Goal: Find specific page/section: Find specific page/section

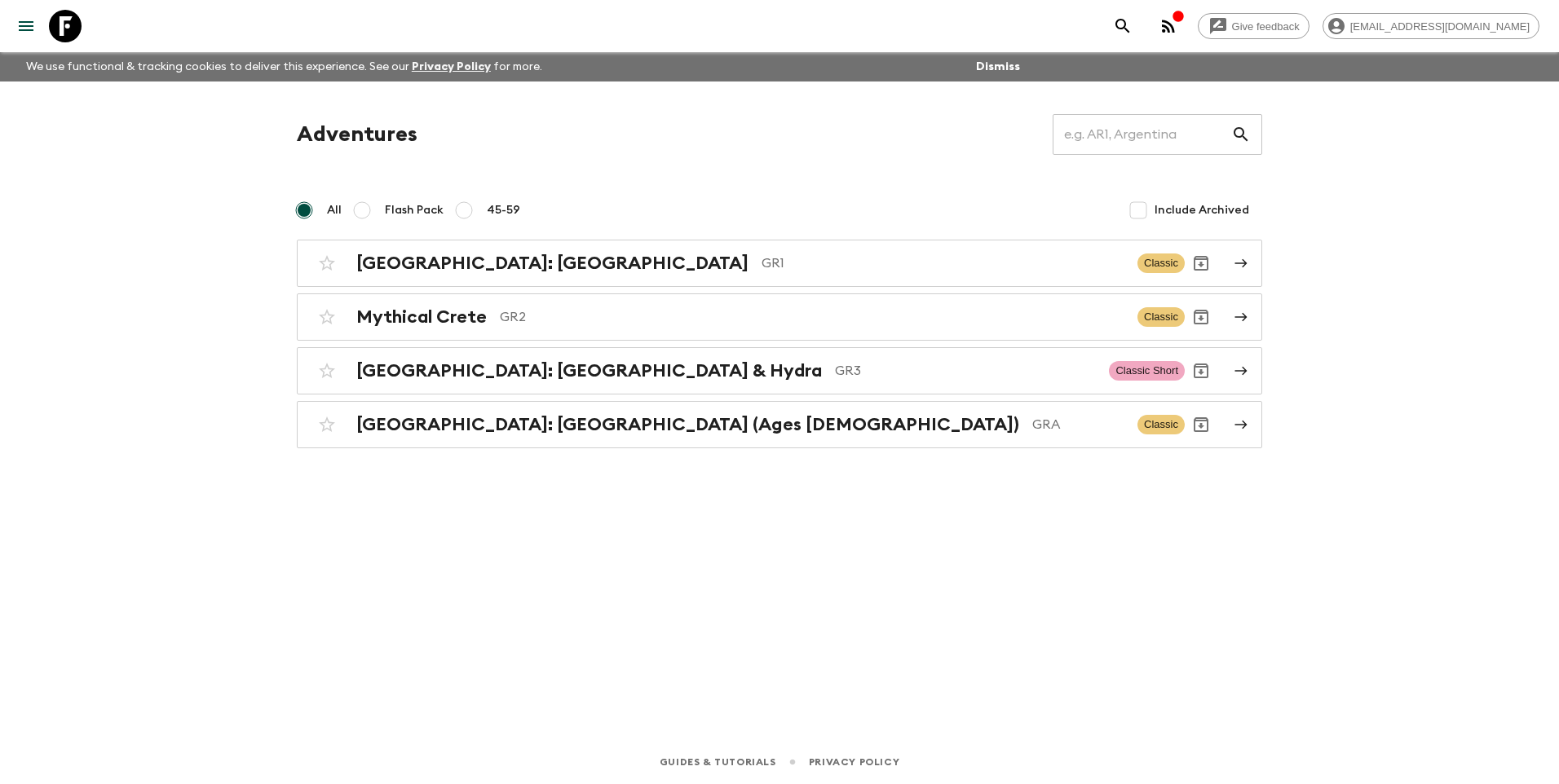
click at [530, 367] on h2 "[GEOGRAPHIC_DATA]: [GEOGRAPHIC_DATA] & Hydra" at bounding box center [589, 371] width 465 height 22
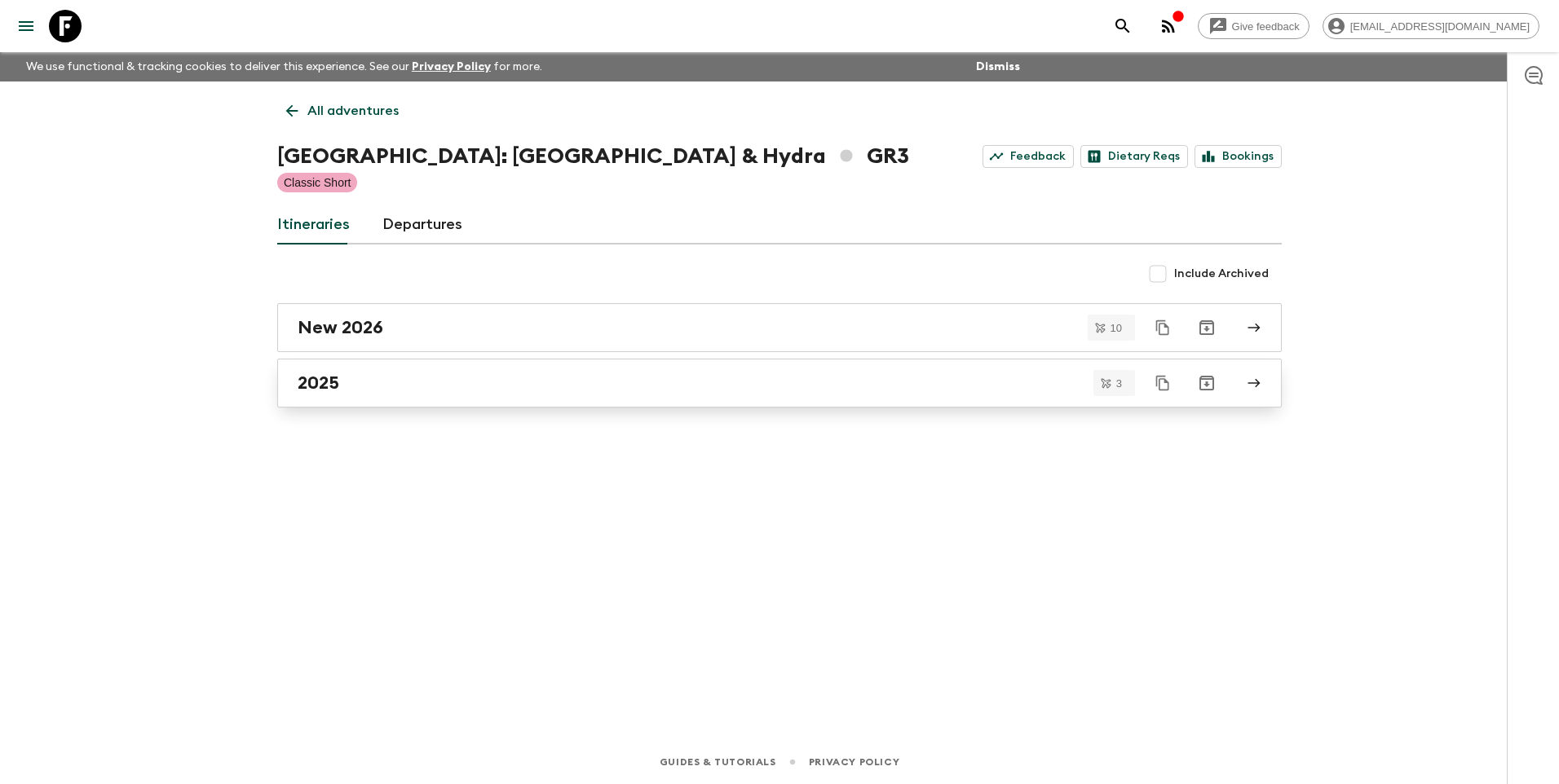
click at [372, 391] on div "2025" at bounding box center [764, 384] width 933 height 22
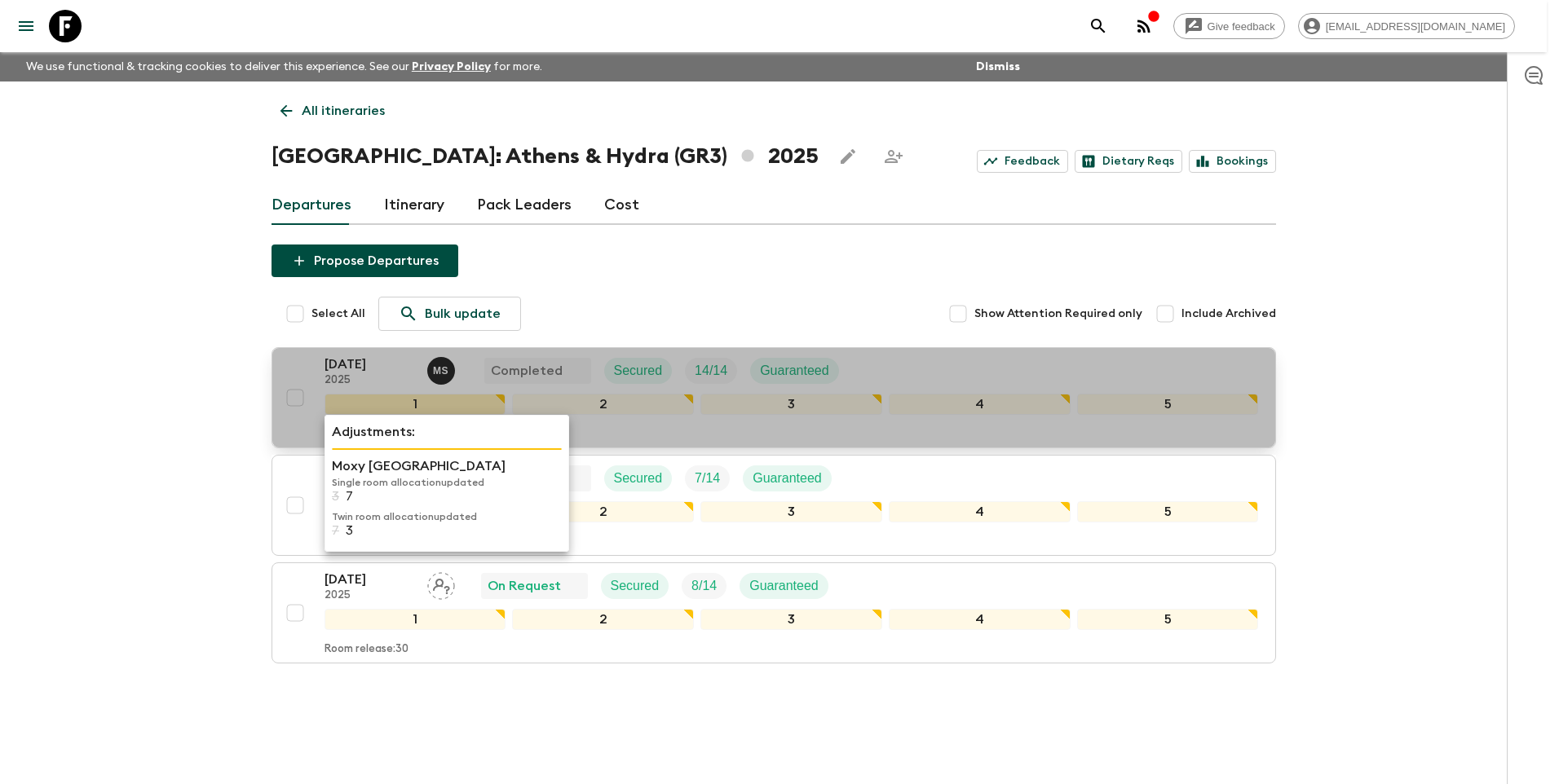
click at [352, 472] on p "Moxy [GEOGRAPHIC_DATA]" at bounding box center [447, 466] width 230 height 20
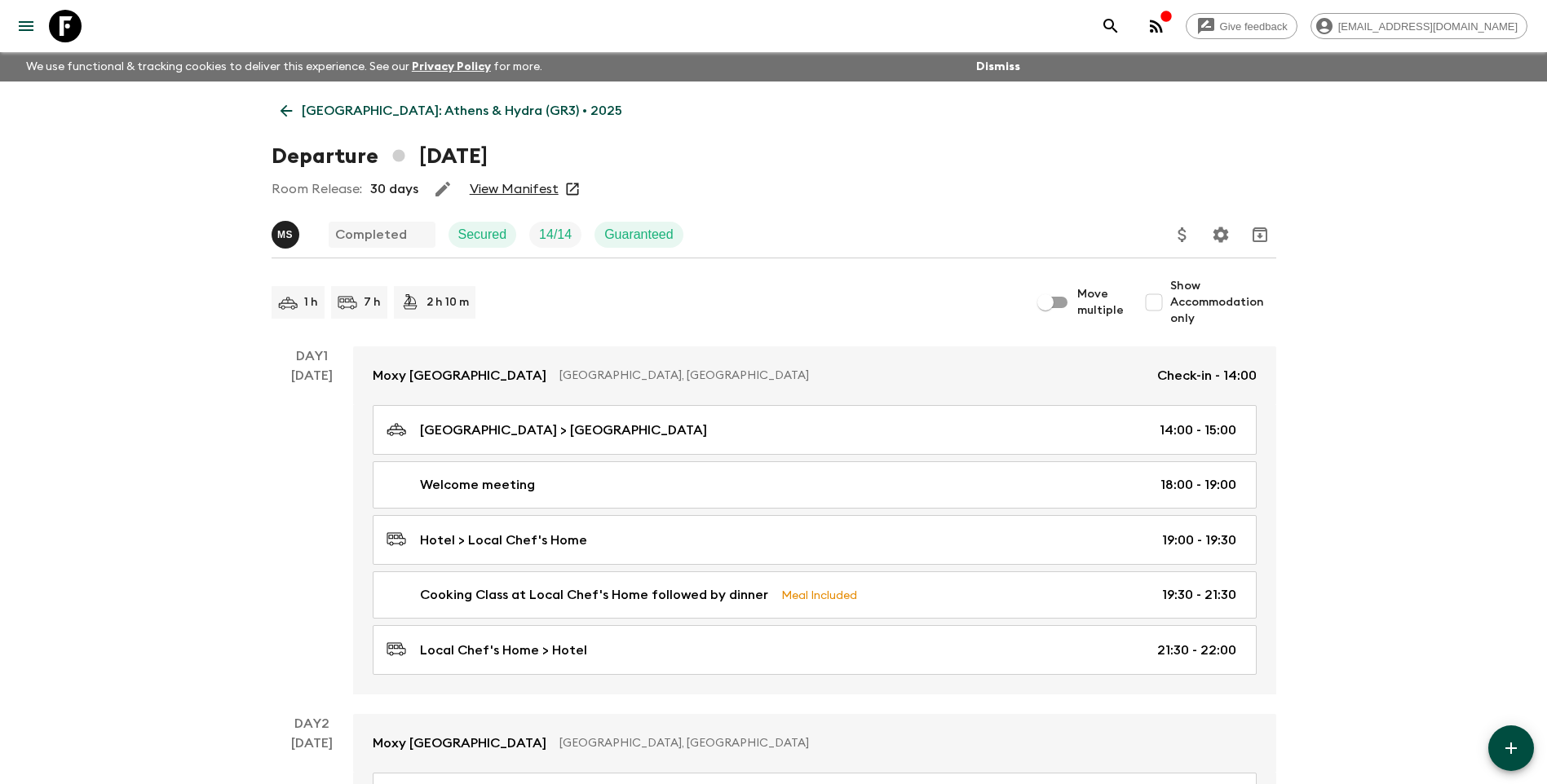
click at [281, 110] on icon at bounding box center [286, 111] width 12 height 12
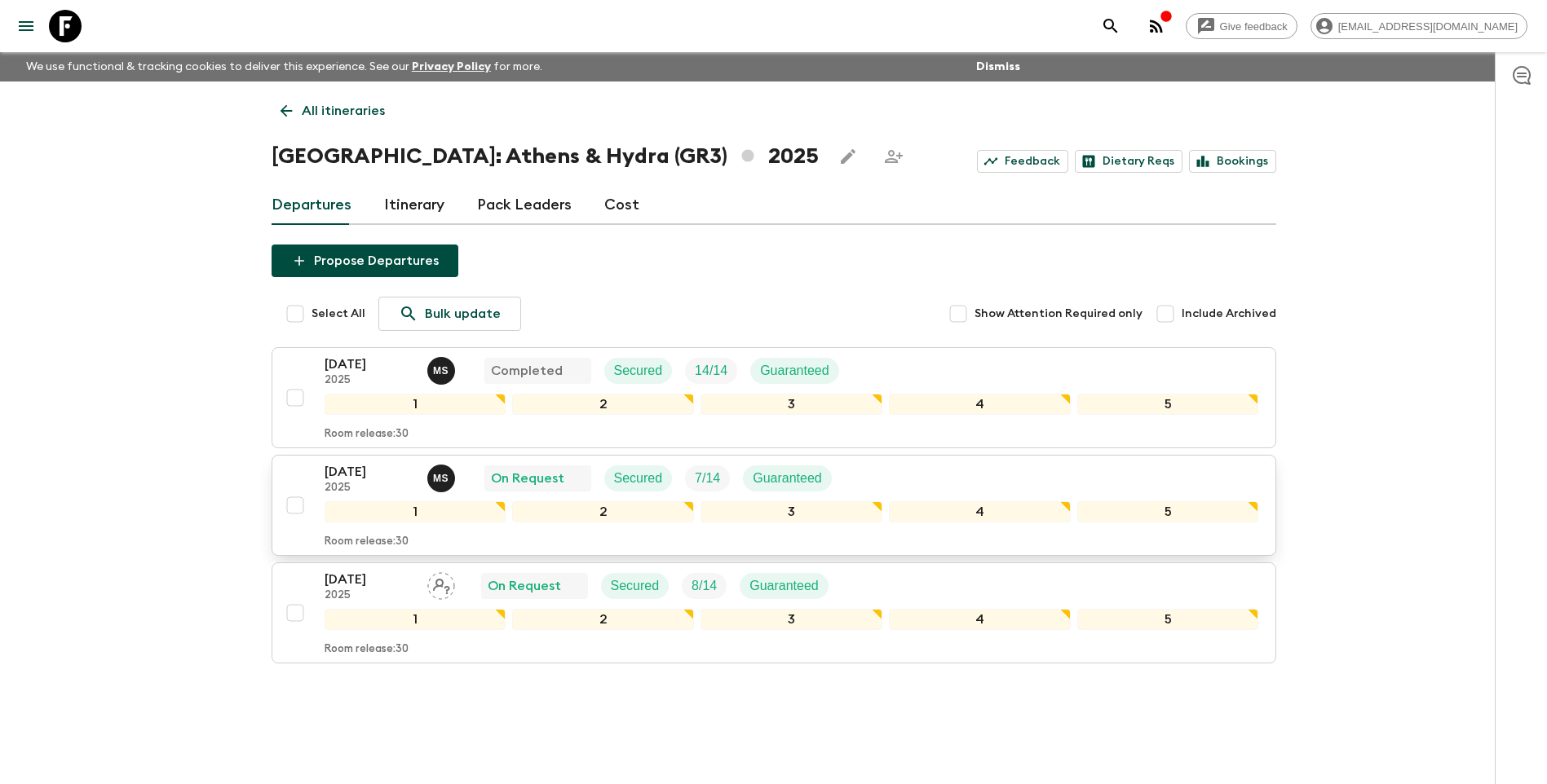
click at [367, 469] on p "[DATE]" at bounding box center [369, 472] width 90 height 20
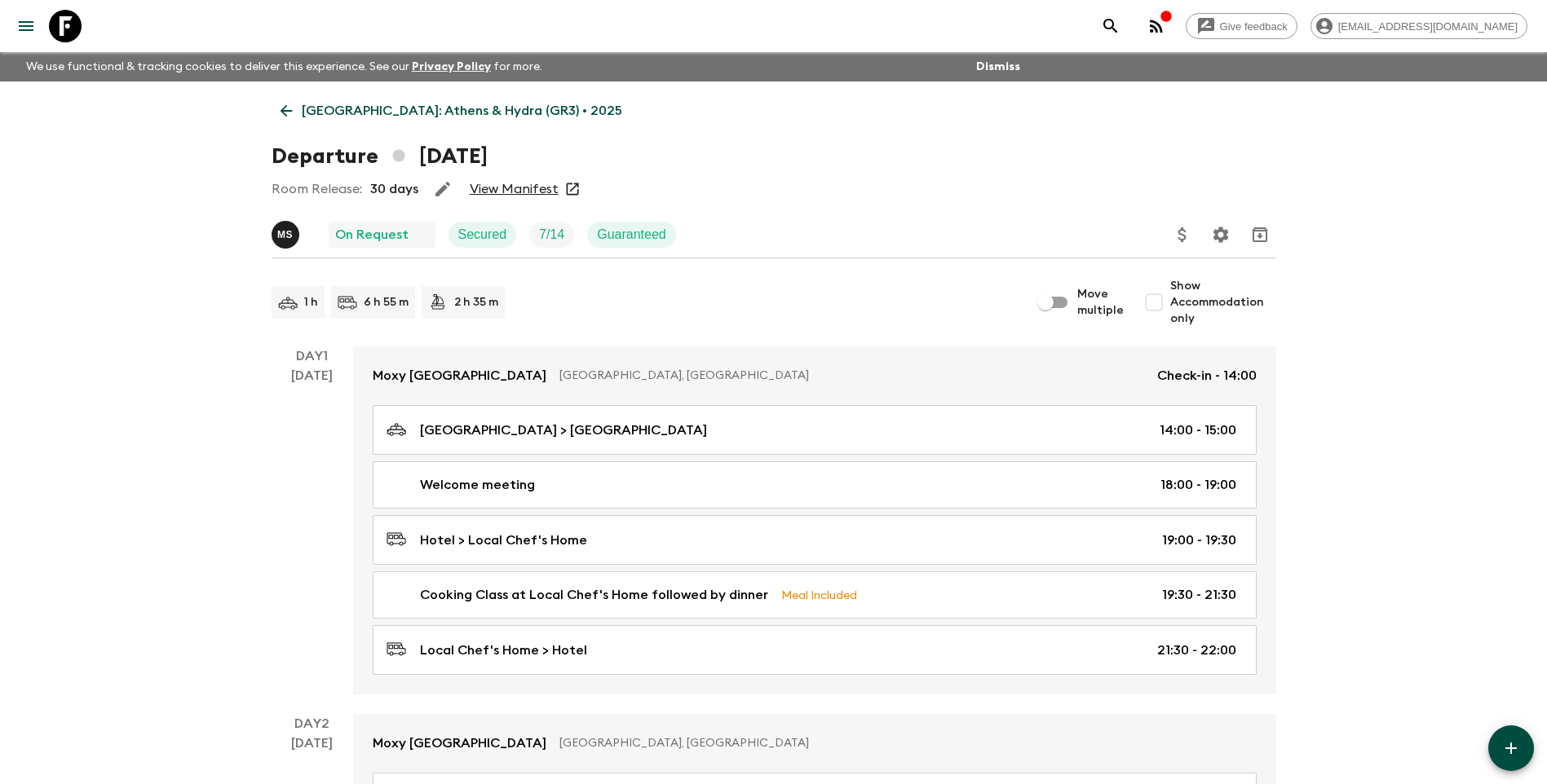
click at [514, 185] on link "View Manifest" at bounding box center [514, 189] width 89 height 17
click at [346, 95] on link "[GEOGRAPHIC_DATA]: Athens & Hydra (GR3) • 2025" at bounding box center [450, 111] width 359 height 32
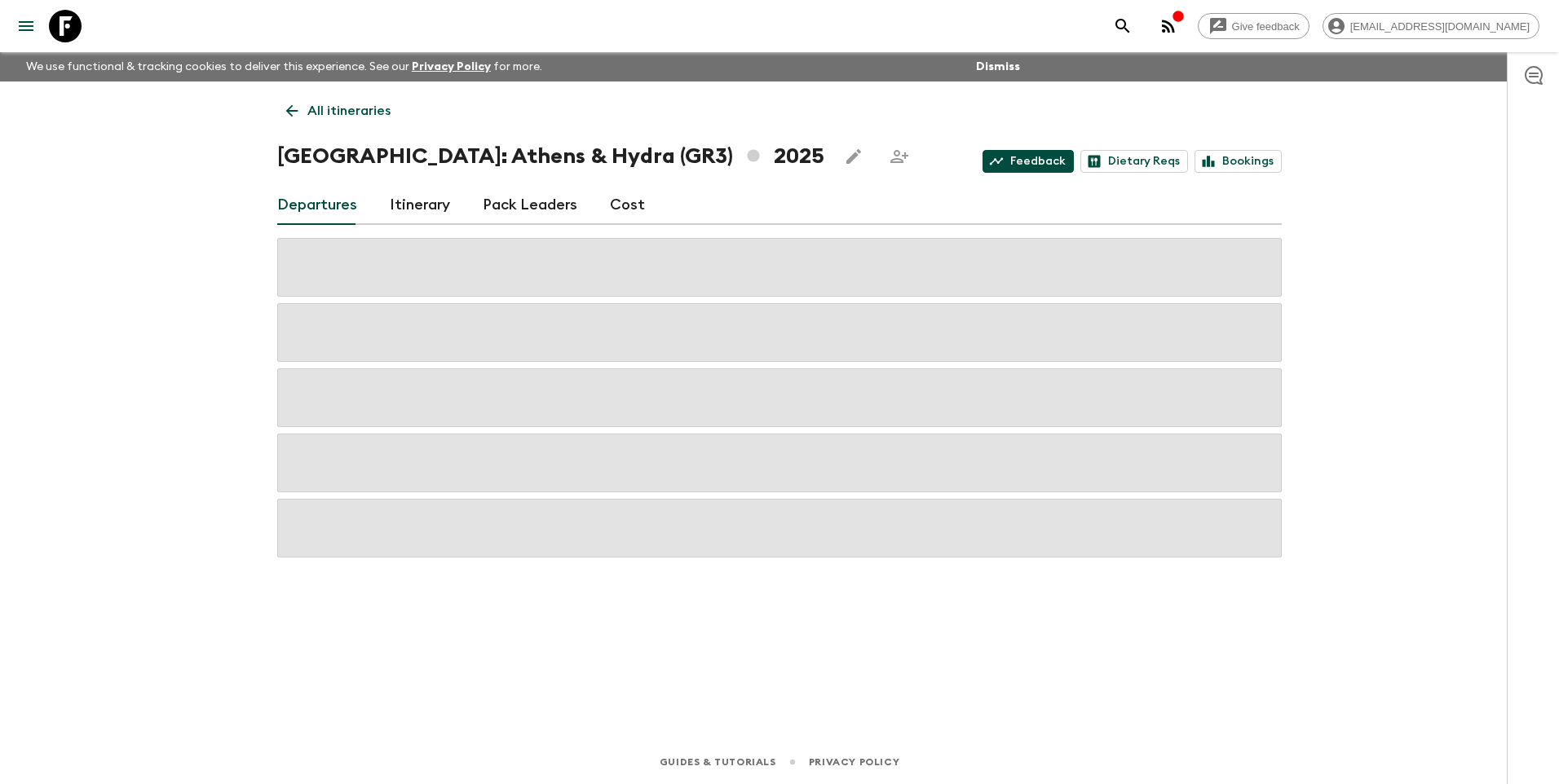
click at [1016, 156] on link "Feedback" at bounding box center [1027, 161] width 91 height 23
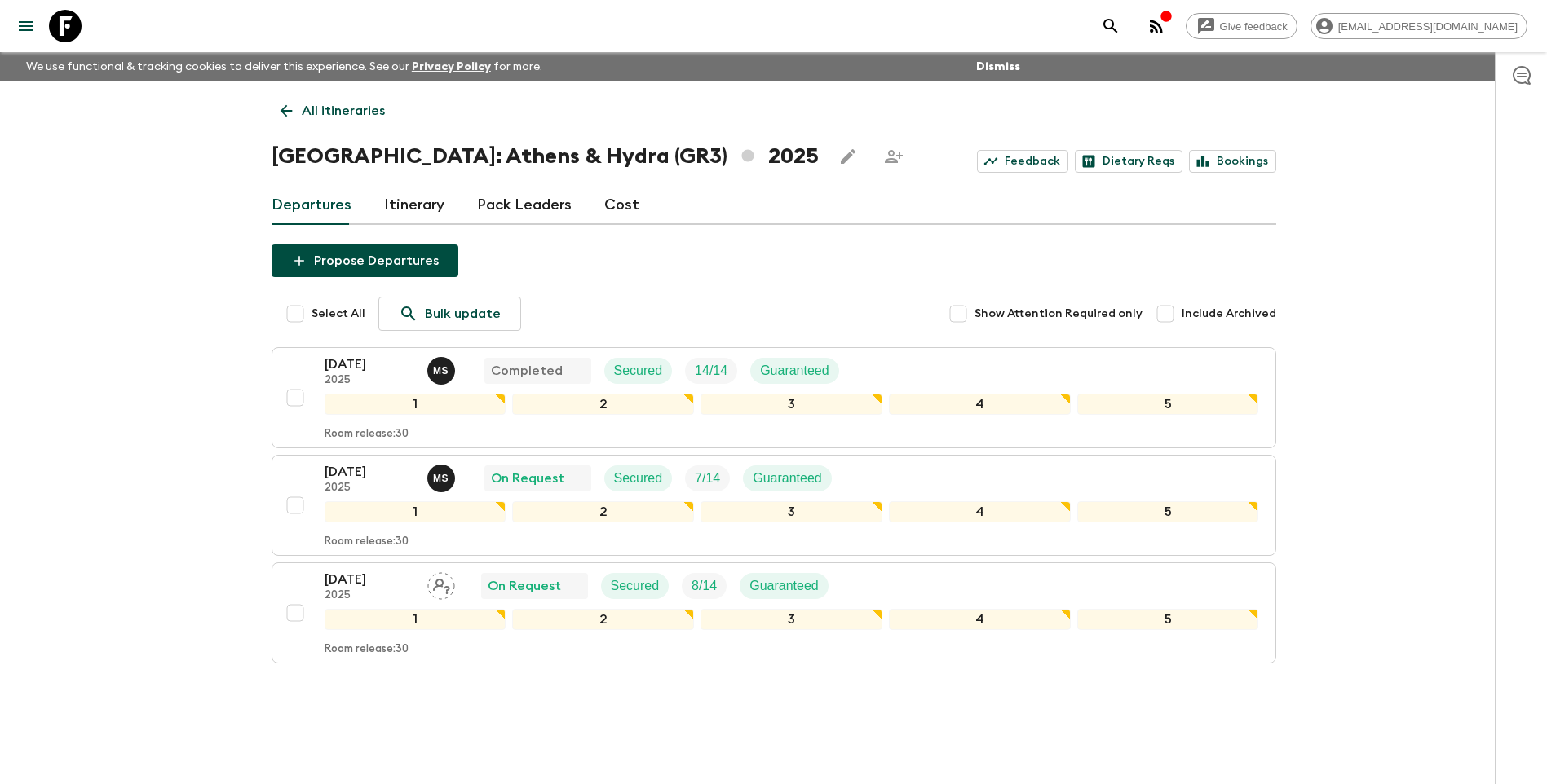
click at [305, 112] on p "All itineraries" at bounding box center [343, 111] width 83 height 20
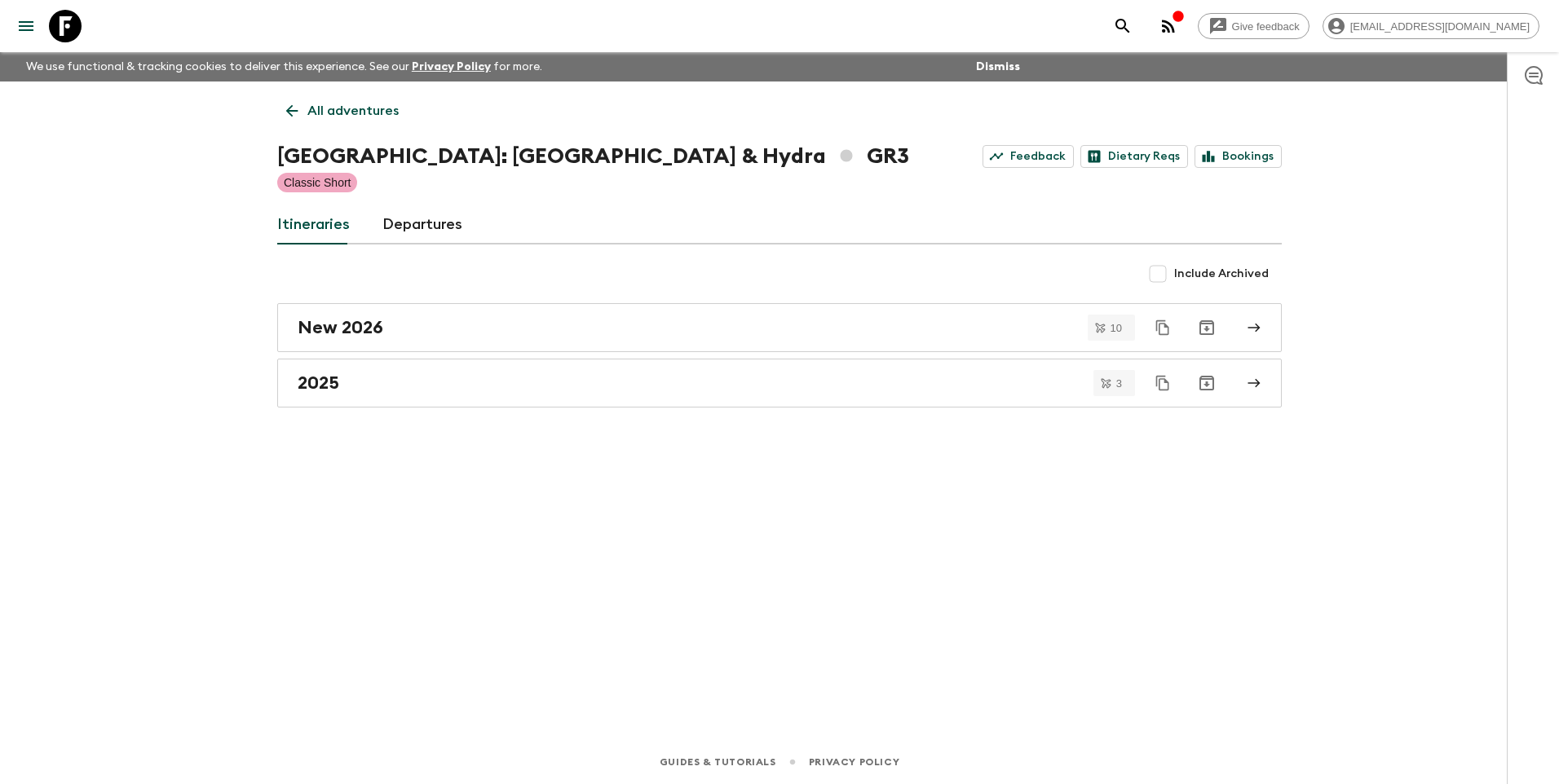
click at [305, 110] on link "All adventures" at bounding box center [342, 111] width 130 height 32
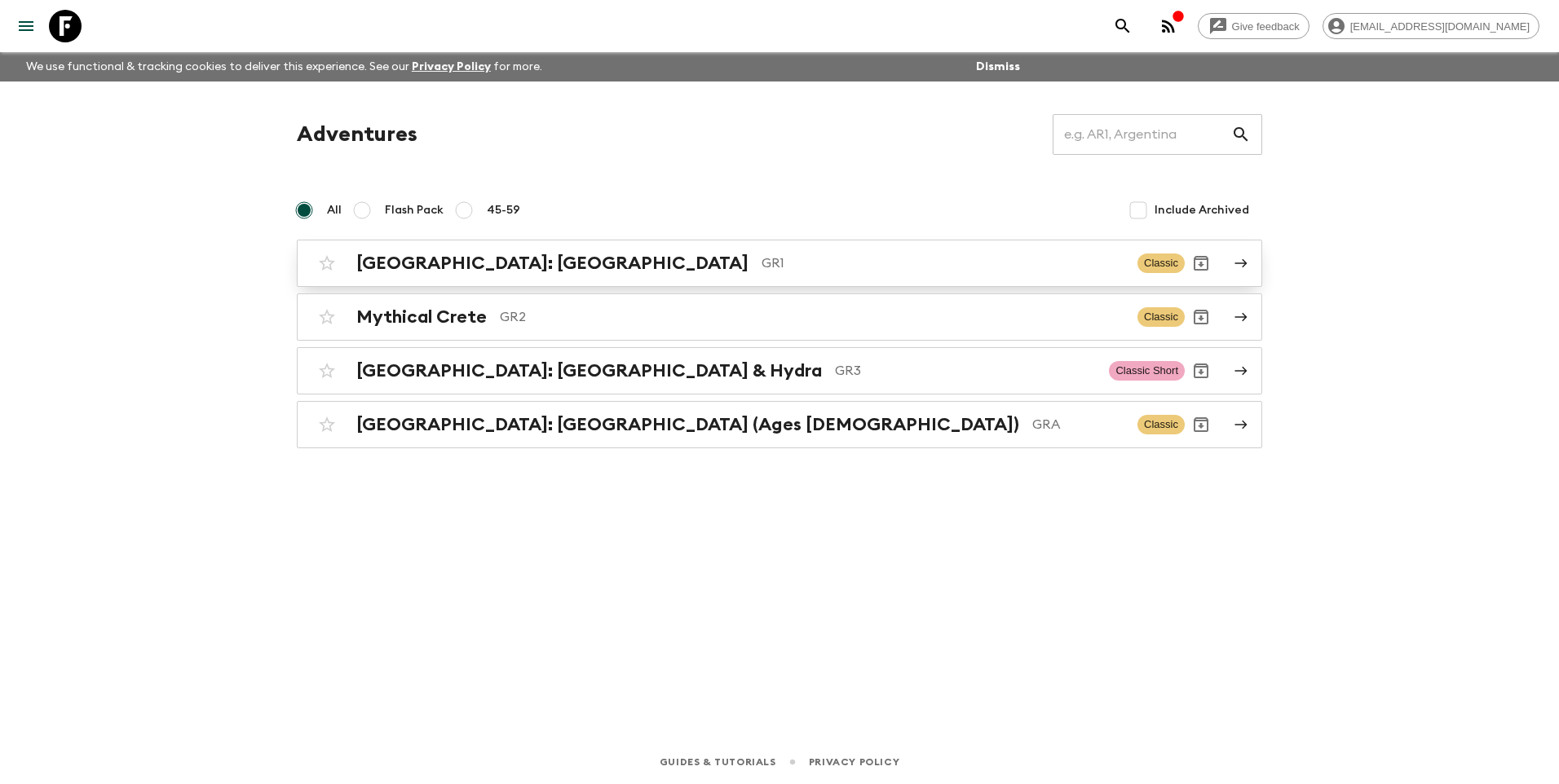
click at [500, 275] on div "[GEOGRAPHIC_DATA]: [GEOGRAPHIC_DATA] & the Islands GR1 Classic" at bounding box center [747, 262] width 874 height 32
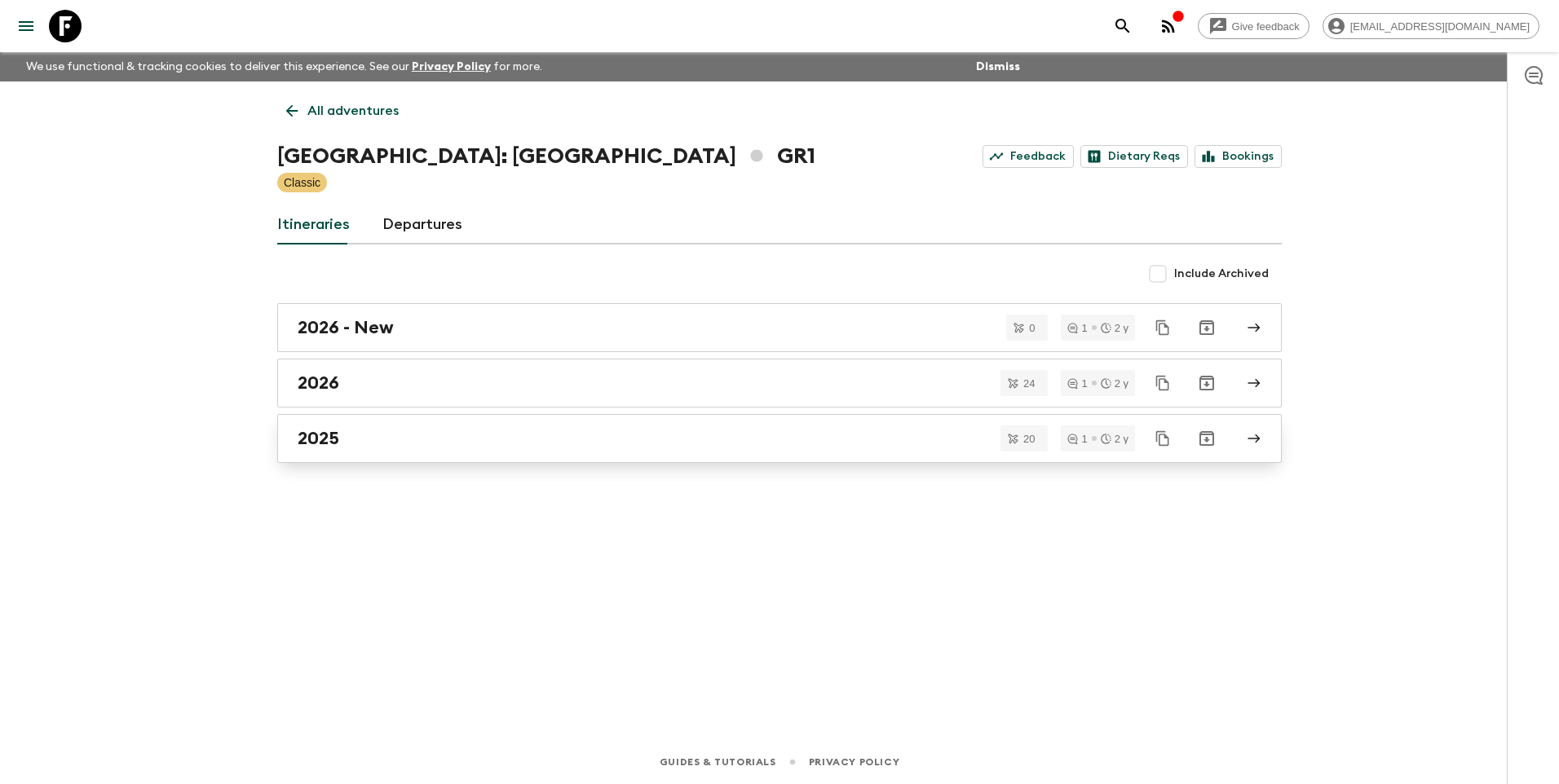
click at [338, 426] on link "2025" at bounding box center [780, 438] width 1005 height 49
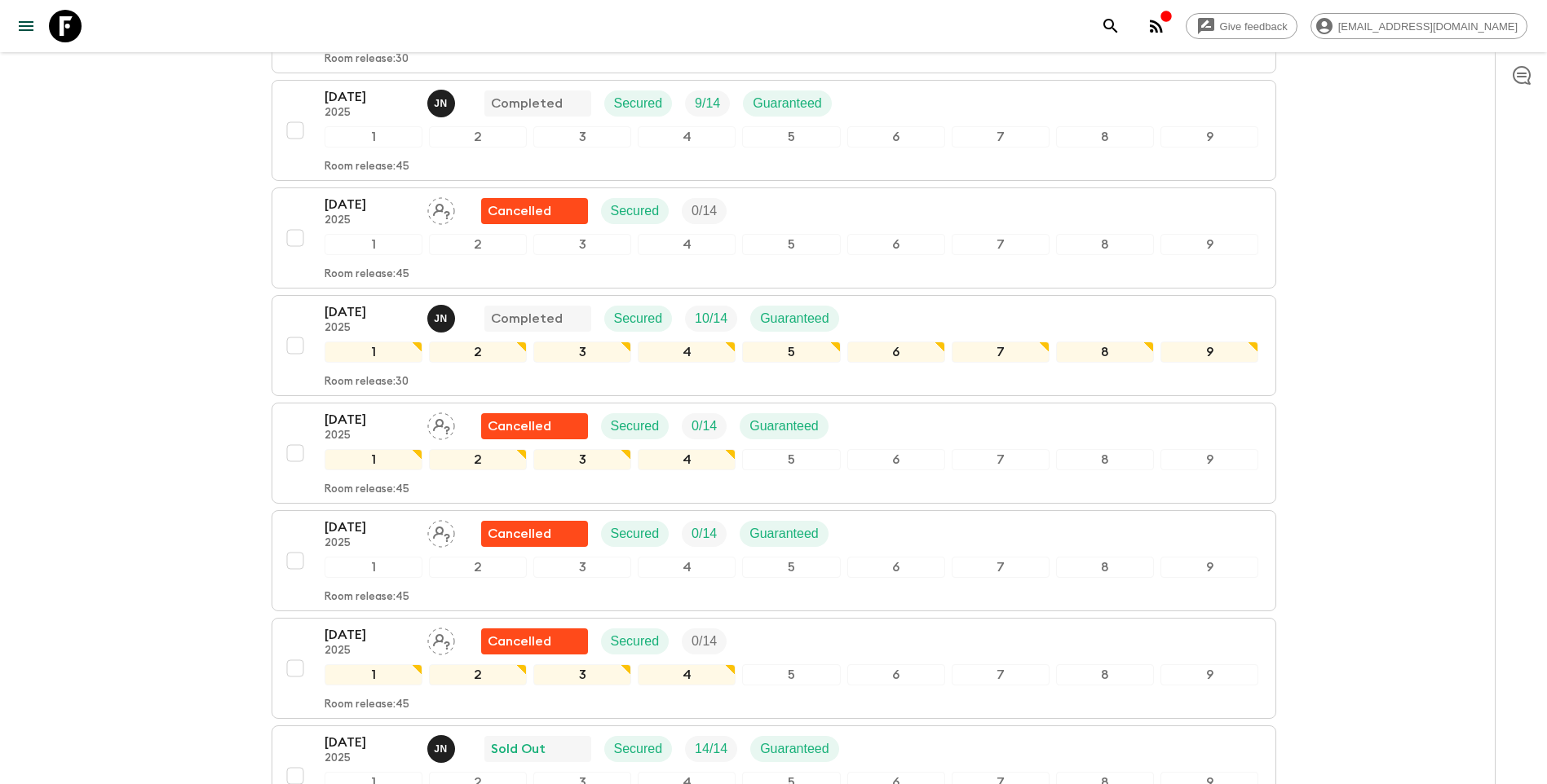
scroll to position [733, 0]
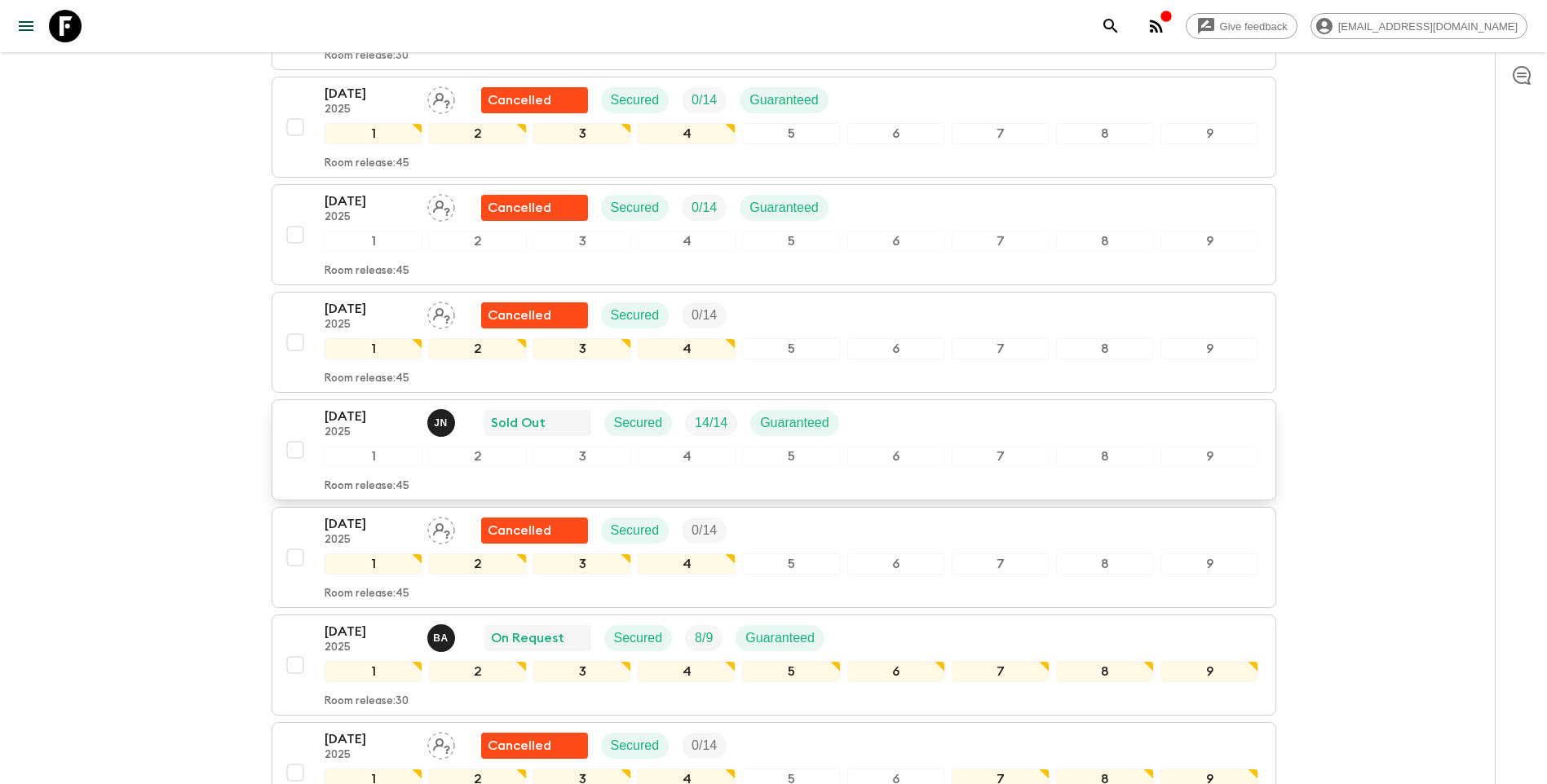
click at [380, 406] on p "[DATE]" at bounding box center [369, 416] width 90 height 20
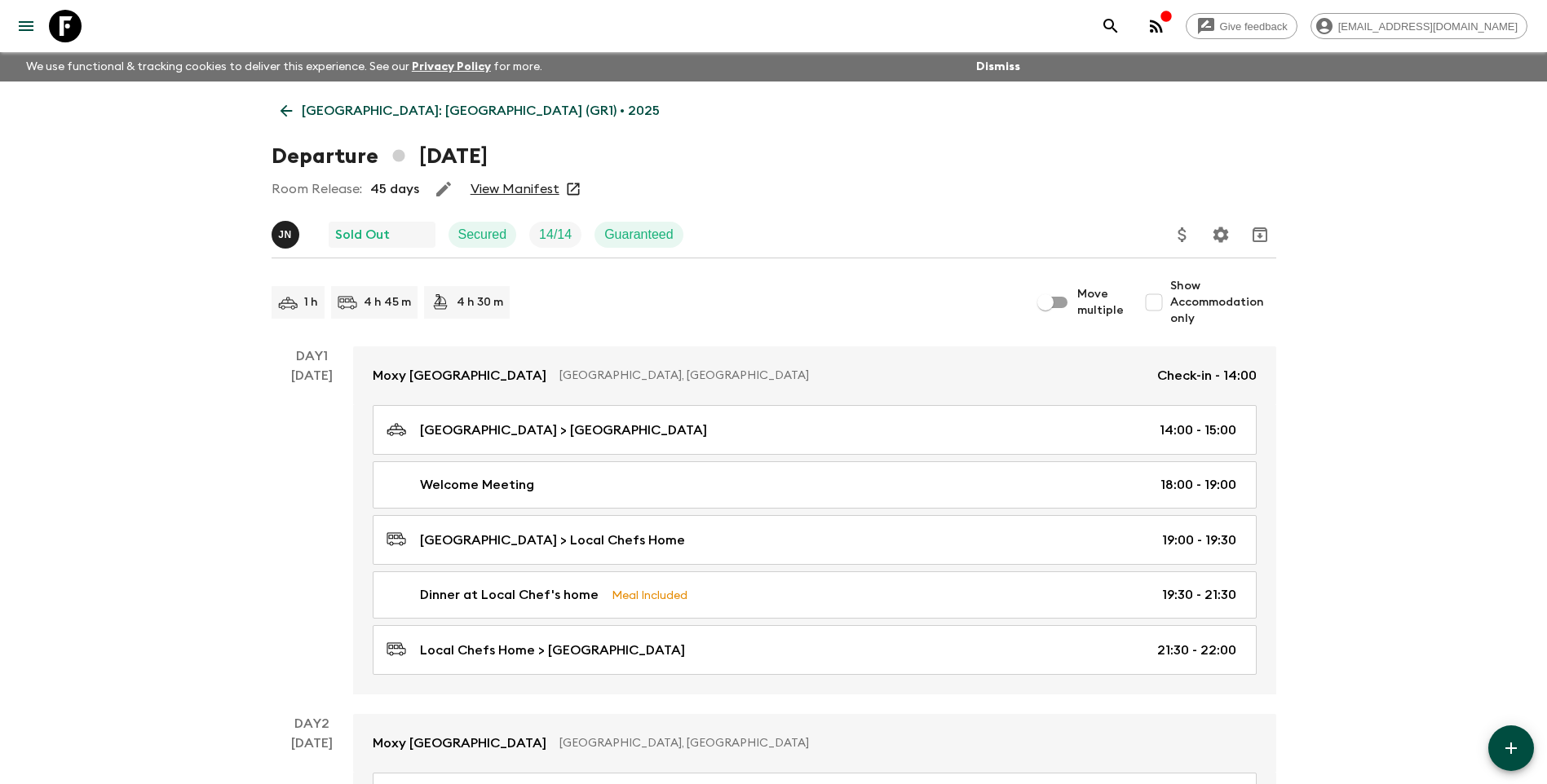
click at [507, 190] on link "View Manifest" at bounding box center [514, 189] width 89 height 17
click at [296, 126] on link "[GEOGRAPHIC_DATA]: [GEOGRAPHIC_DATA] (GR1) • 2025" at bounding box center [470, 111] width 398 height 32
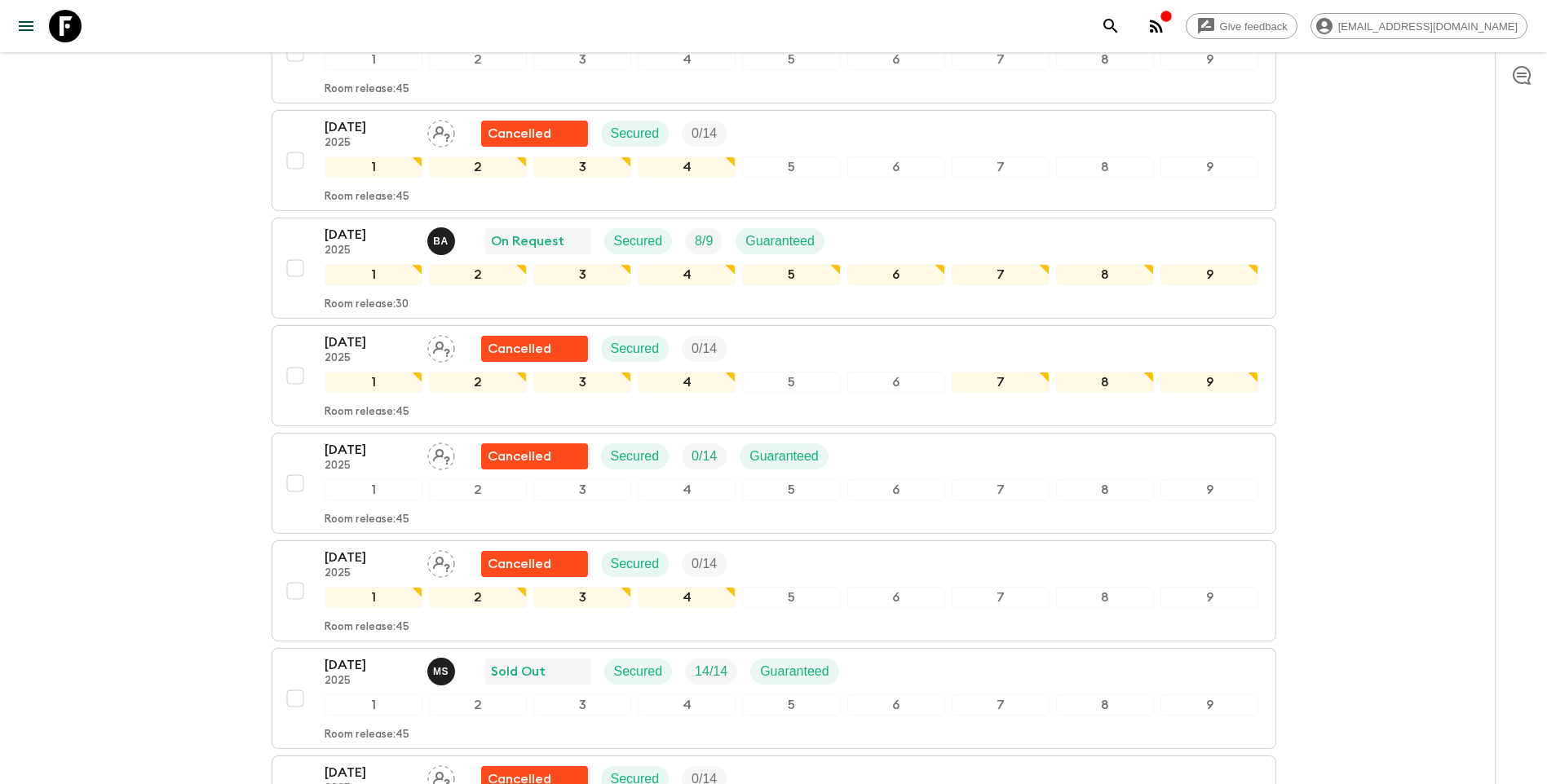
scroll to position [1141, 0]
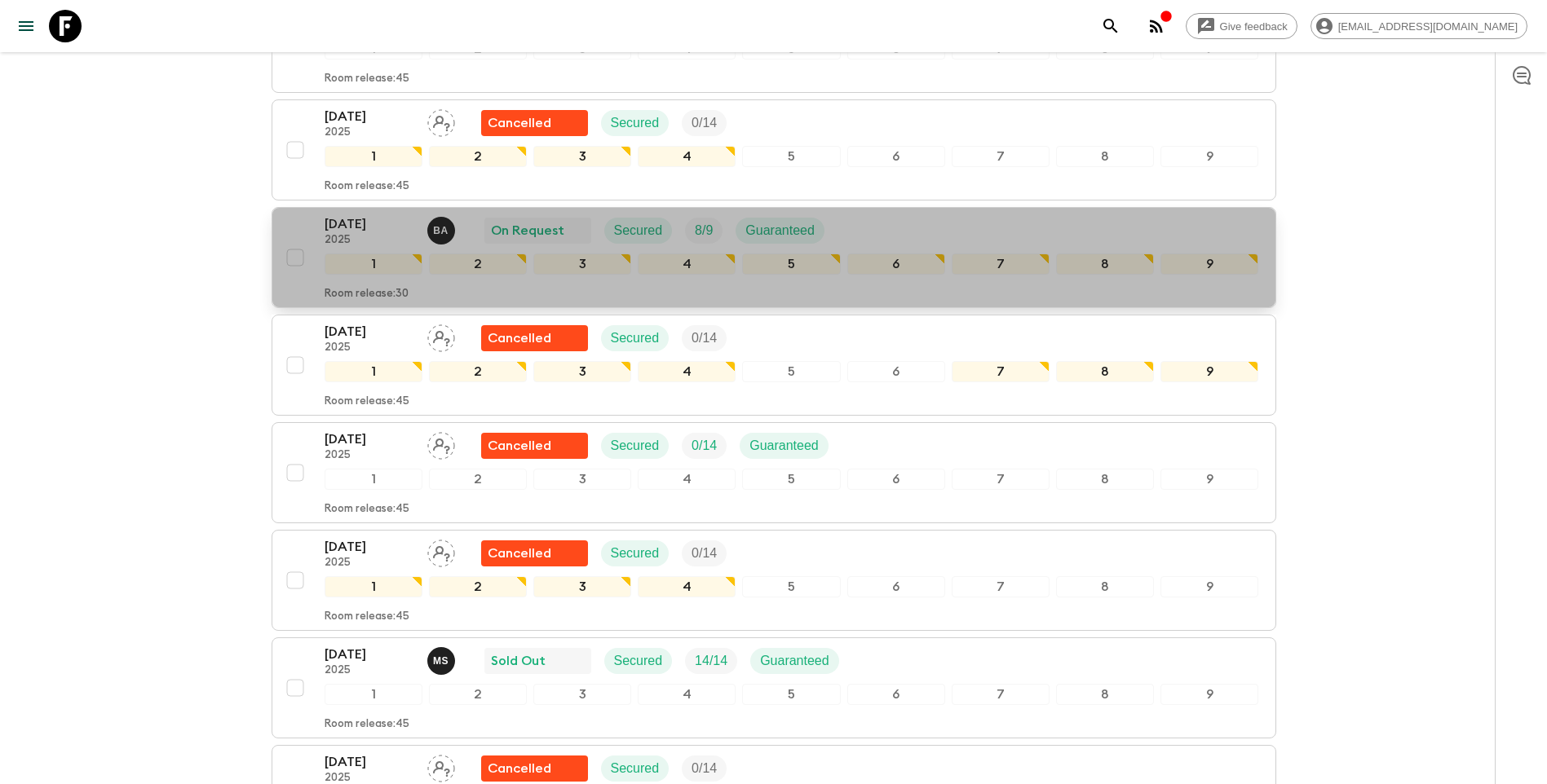
click at [371, 214] on p "[DATE]" at bounding box center [369, 224] width 90 height 20
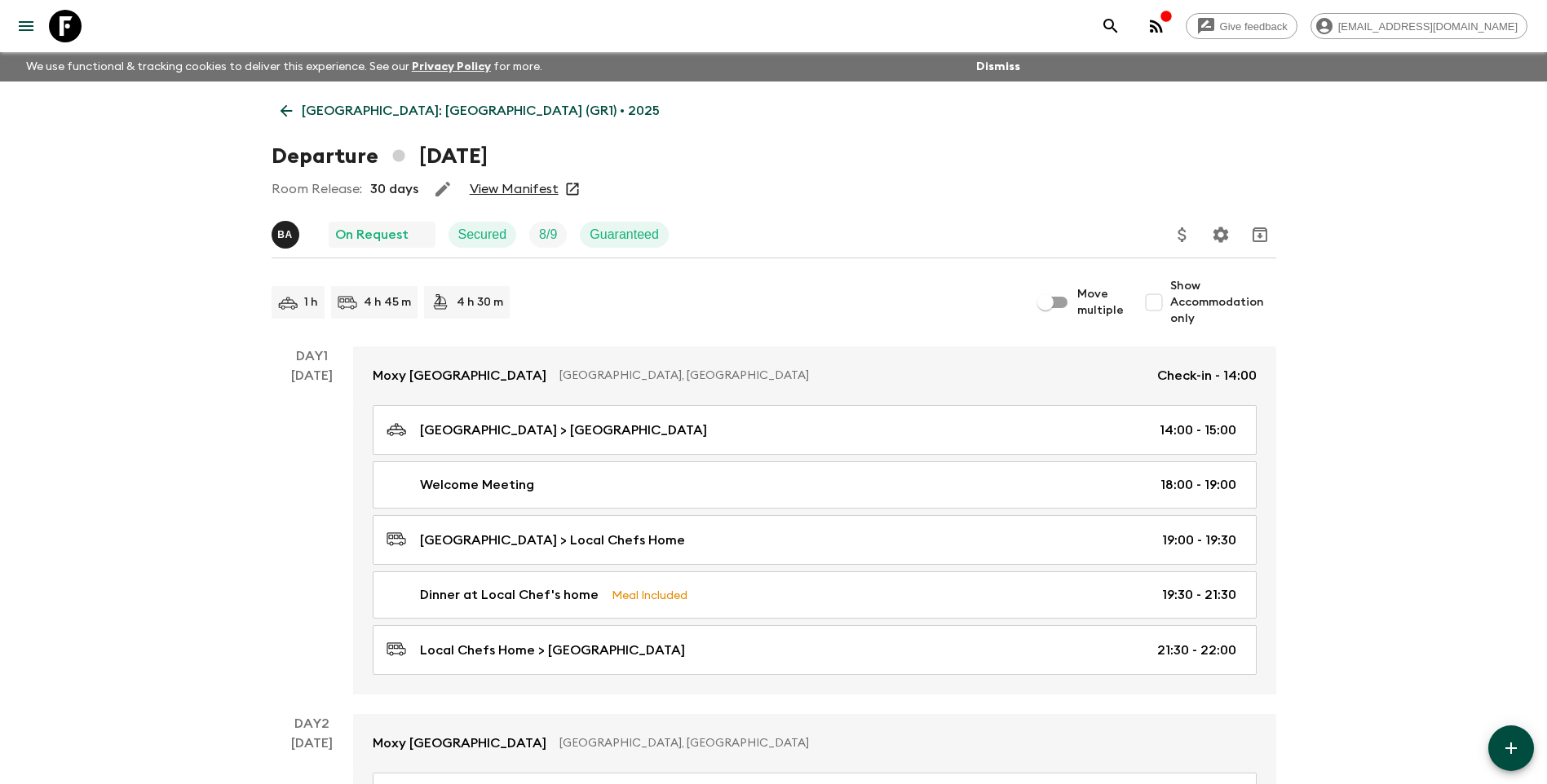
click at [488, 183] on link "View Manifest" at bounding box center [514, 189] width 89 height 17
click at [324, 115] on p "[GEOGRAPHIC_DATA]: [GEOGRAPHIC_DATA] (GR1) • 2025" at bounding box center [481, 111] width 358 height 20
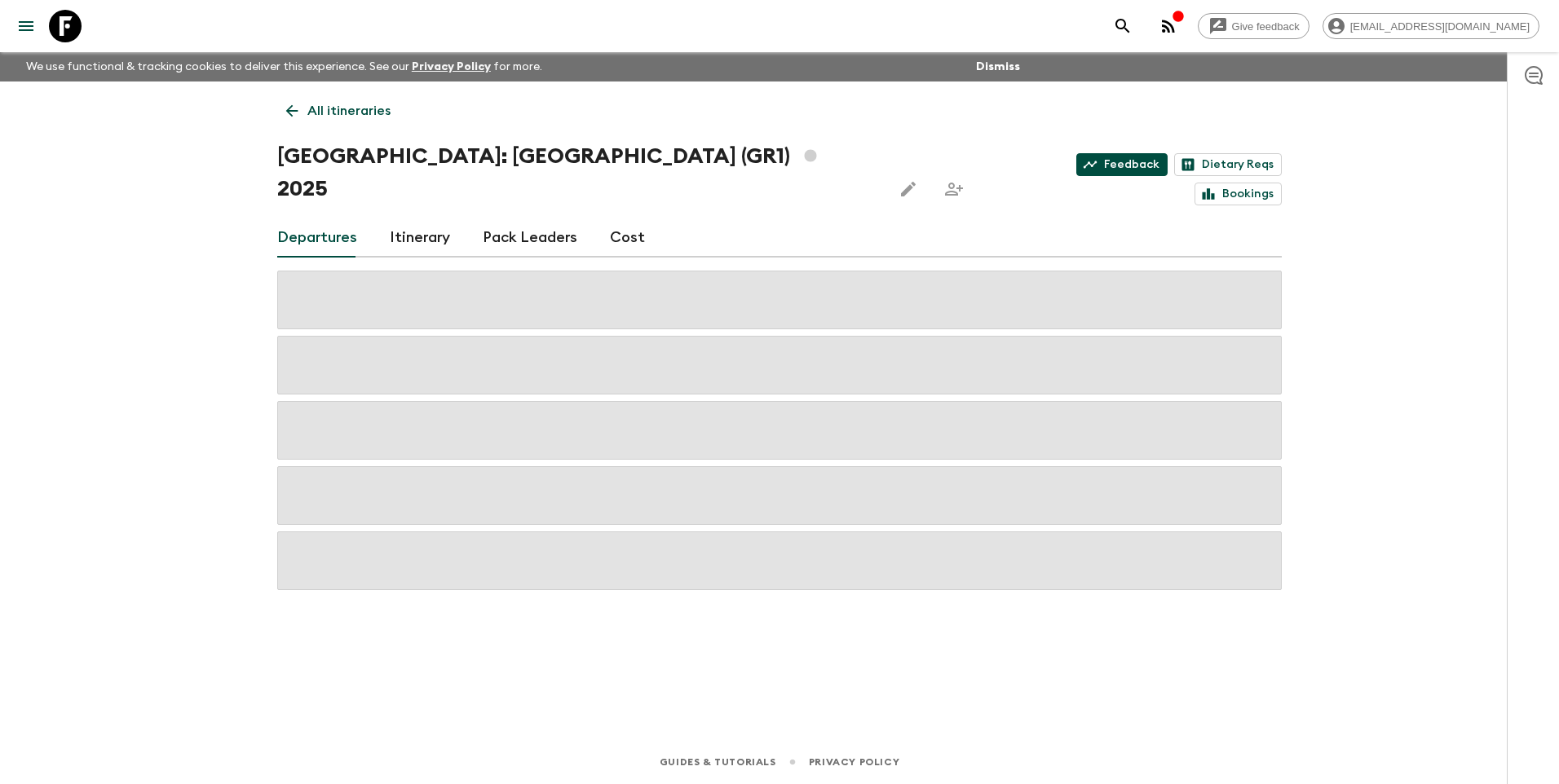
click at [1076, 165] on link "Feedback" at bounding box center [1121, 164] width 91 height 23
